Goal: Register for event/course

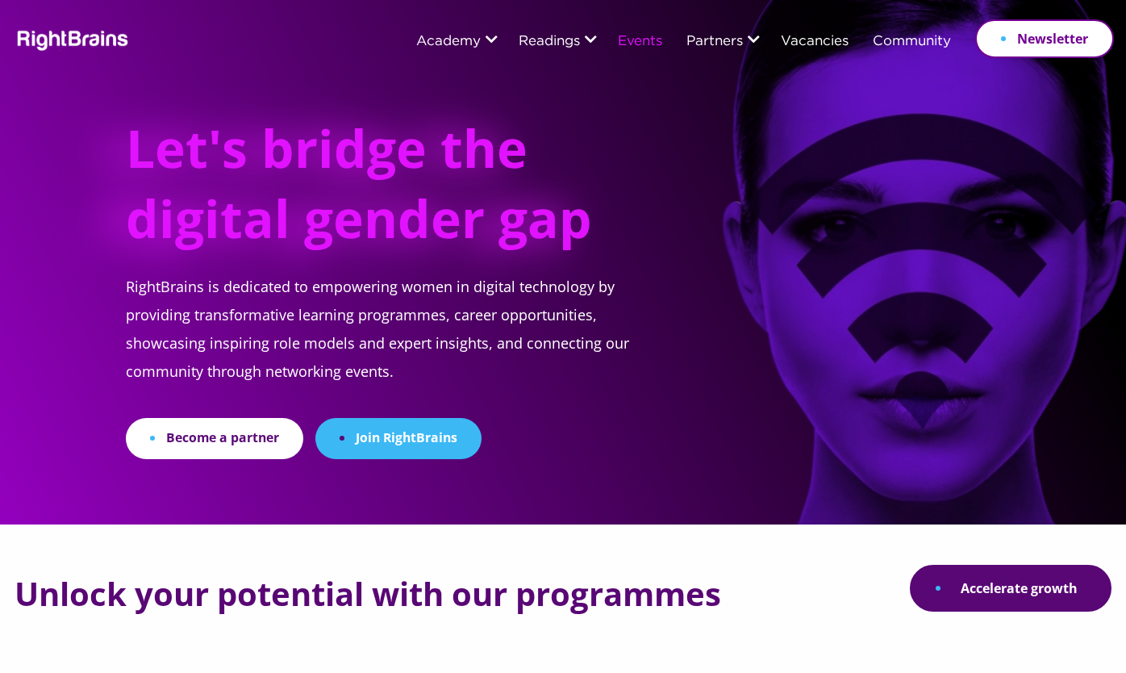
click at [650, 44] on link "Events" at bounding box center [640, 42] width 44 height 15
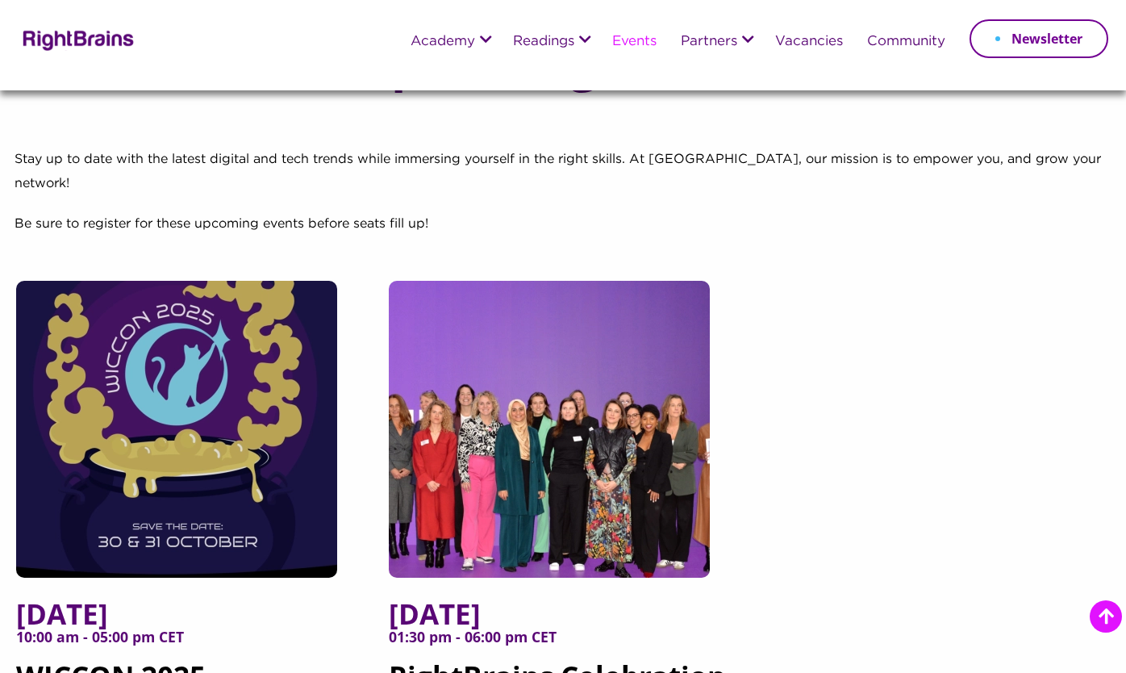
scroll to position [290, 0]
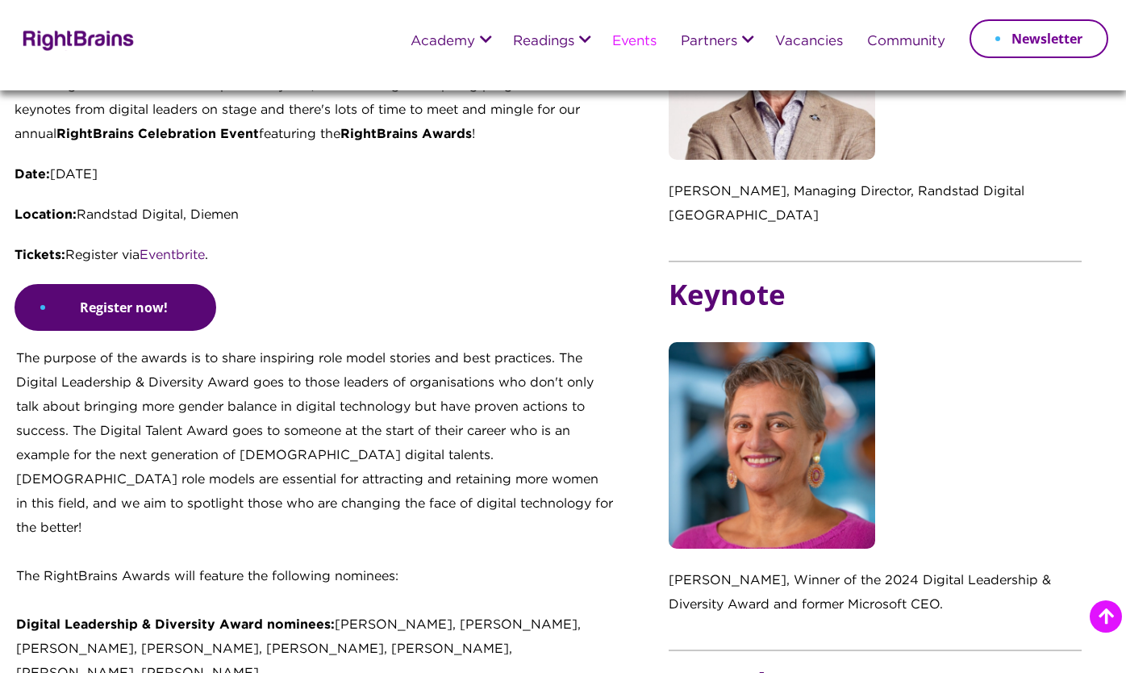
scroll to position [858, 0]
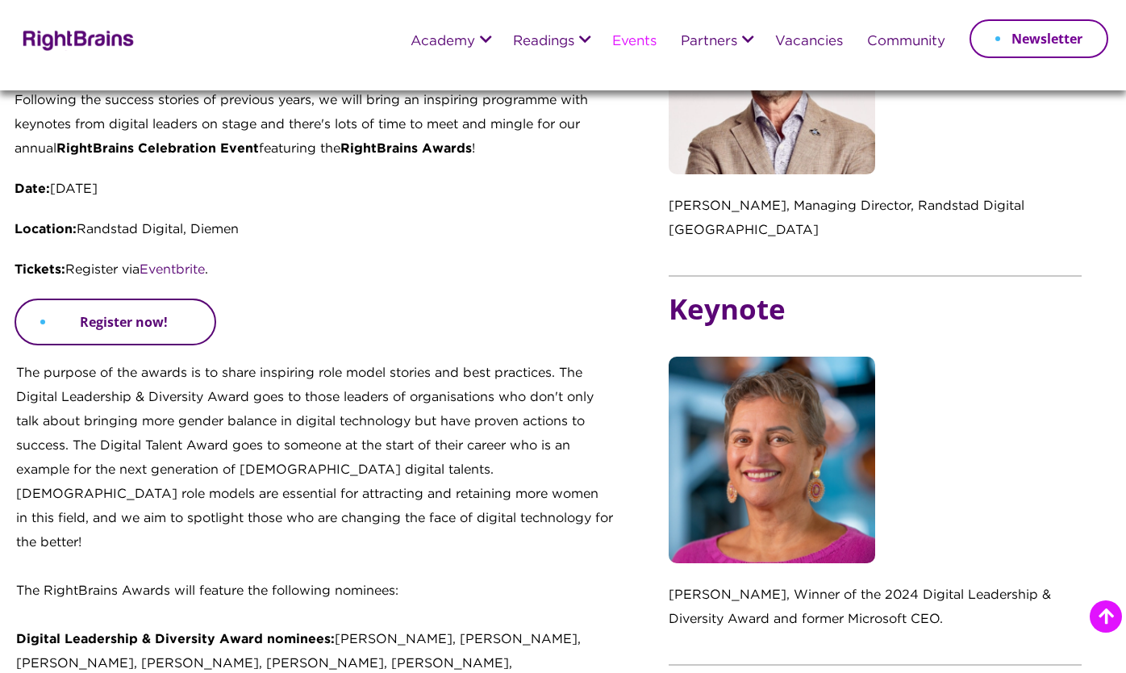
click at [199, 321] on link "Register now!" at bounding box center [116, 322] width 202 height 47
